Goal: Share content: Share content

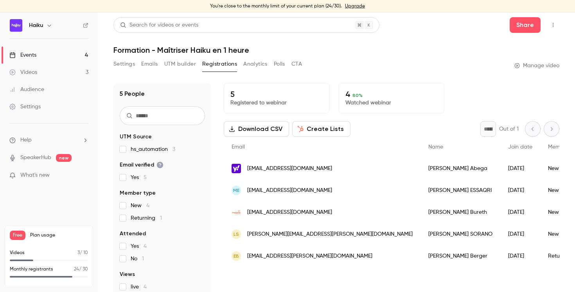
click at [66, 54] on link "Events 4" at bounding box center [49, 55] width 98 height 17
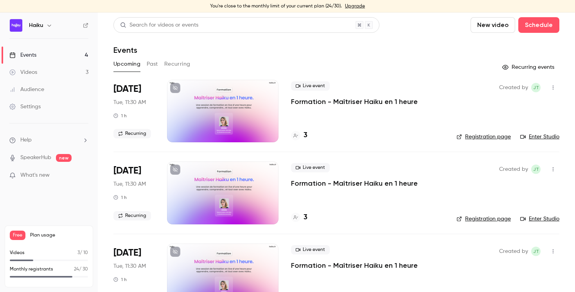
click at [550, 88] on icon "button" at bounding box center [553, 87] width 6 height 5
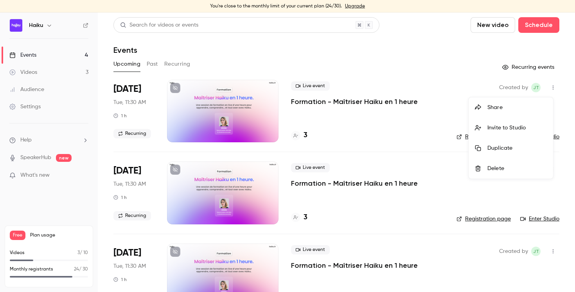
click at [505, 106] on div "Share" at bounding box center [516, 108] width 59 height 8
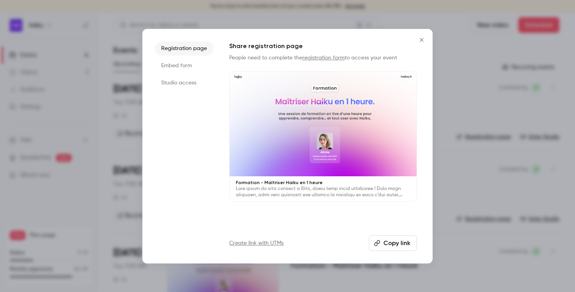
click at [385, 243] on button "Copy link" at bounding box center [393, 243] width 48 height 16
